Goal: Information Seeking & Learning: Understand process/instructions

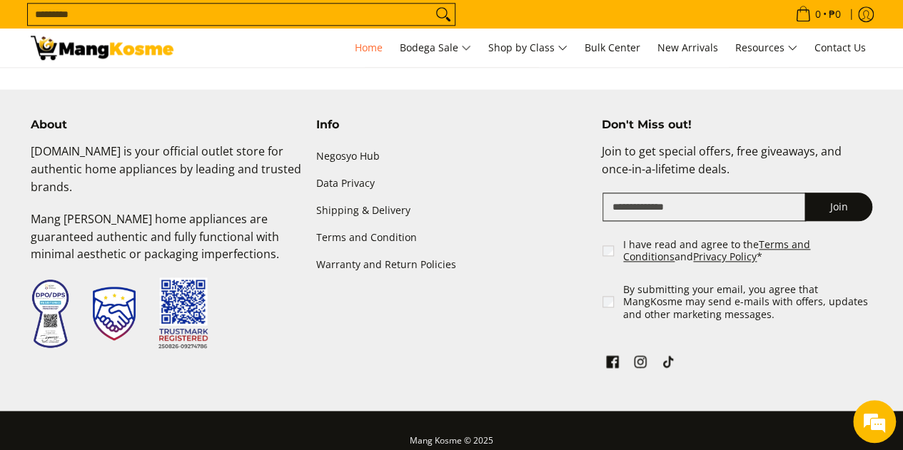
scroll to position [3533, 0]
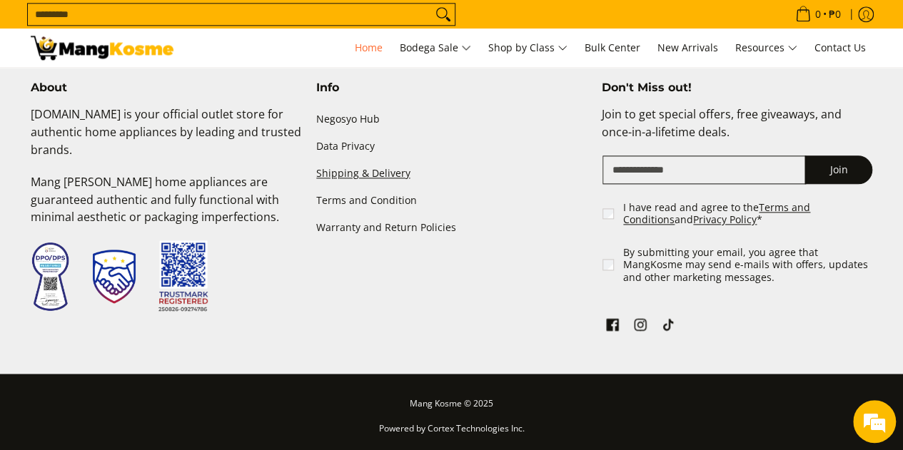
click at [356, 168] on link "Shipping & Delivery" at bounding box center [451, 174] width 271 height 27
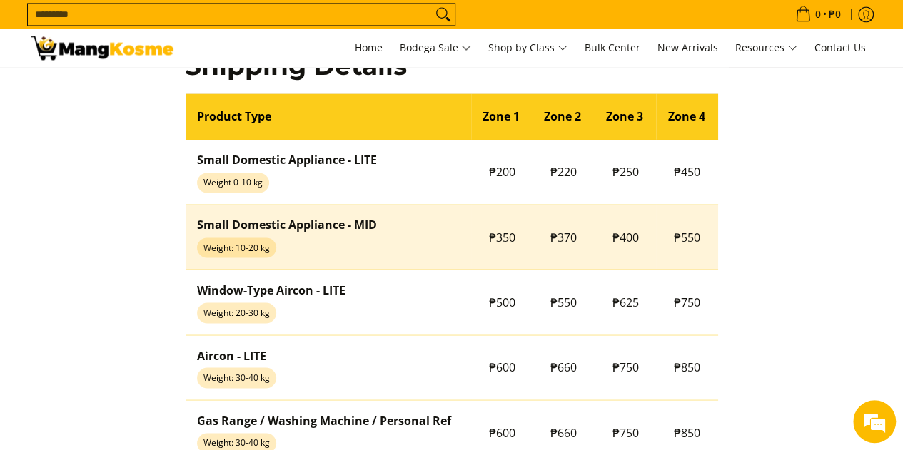
scroll to position [1071, 0]
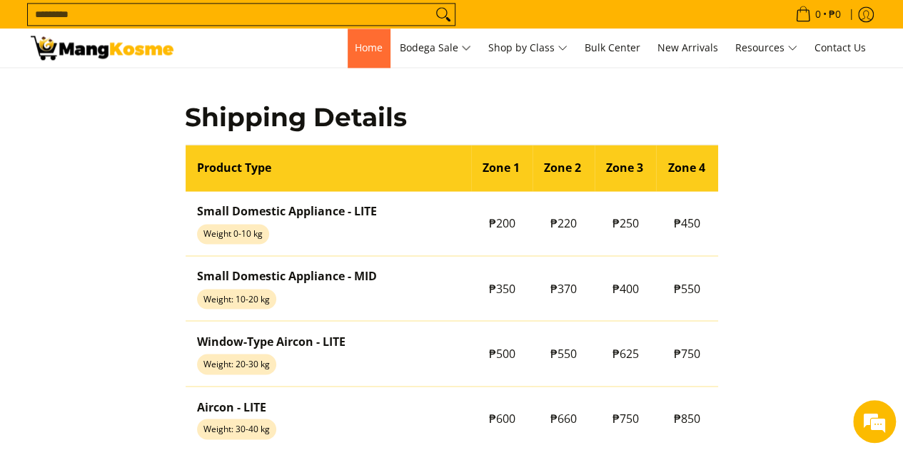
click at [370, 43] on span "Home" at bounding box center [369, 48] width 28 height 14
